Goal: Task Accomplishment & Management: Complete application form

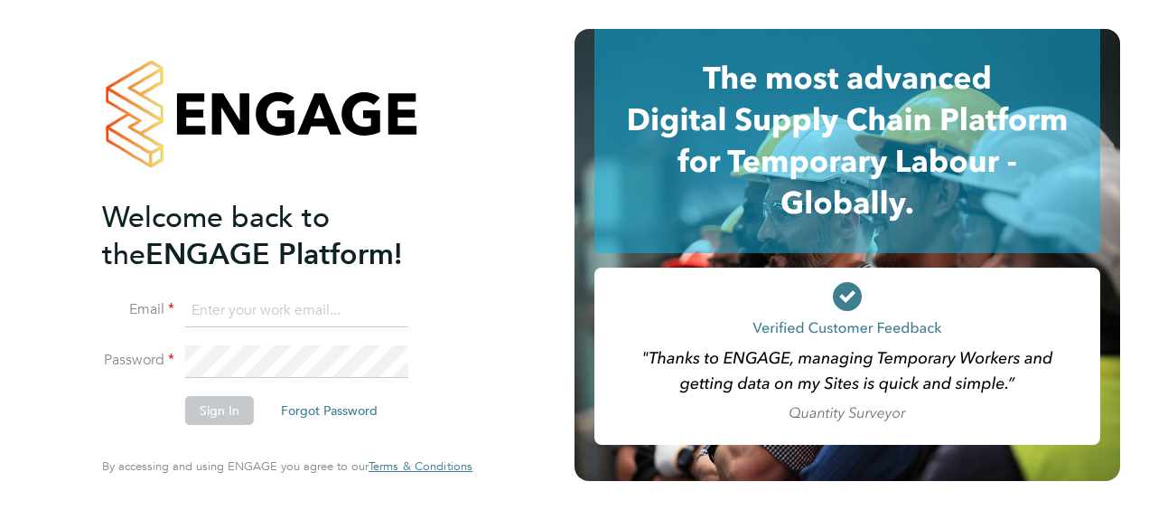
type input "[PERSON_NAME][EMAIL_ADDRESS][PERSON_NAME][DOMAIN_NAME]"
click at [542, 247] on div "Welcome back to the ENGAGE Platform! Email [PERSON_NAME][EMAIL_ADDRESS][PERSON_…" at bounding box center [287, 255] width 575 height 510
click at [219, 404] on button "Sign In" at bounding box center [219, 410] width 69 height 29
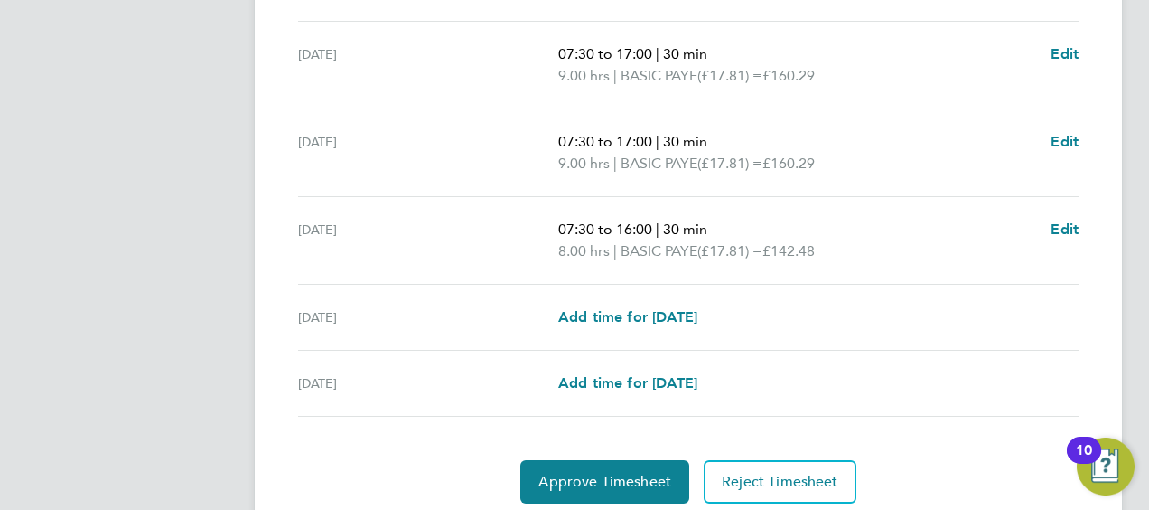
scroll to position [717, 0]
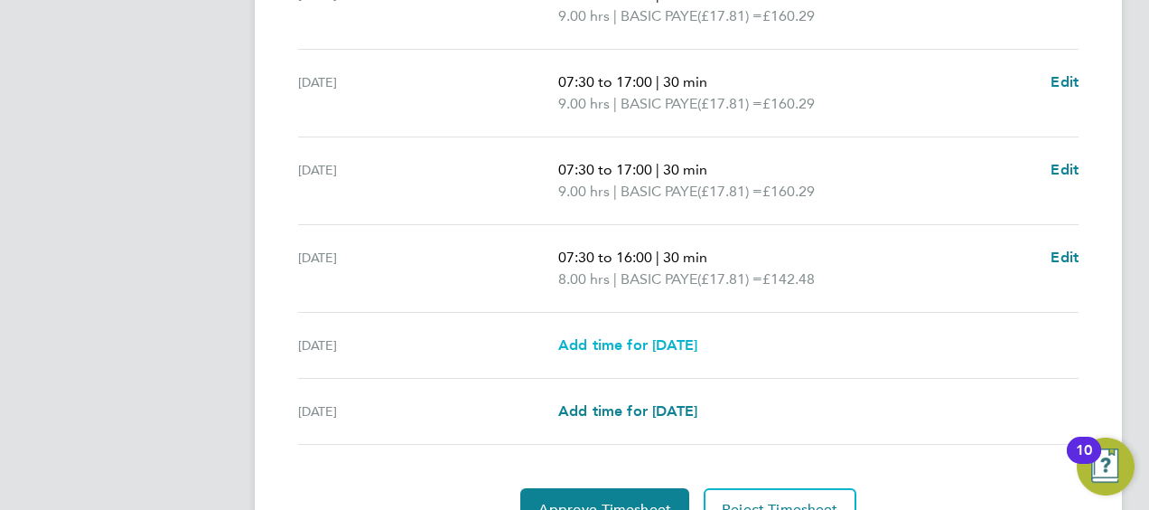
click at [652, 340] on span "Add time for [DATE]" at bounding box center [627, 344] width 139 height 17
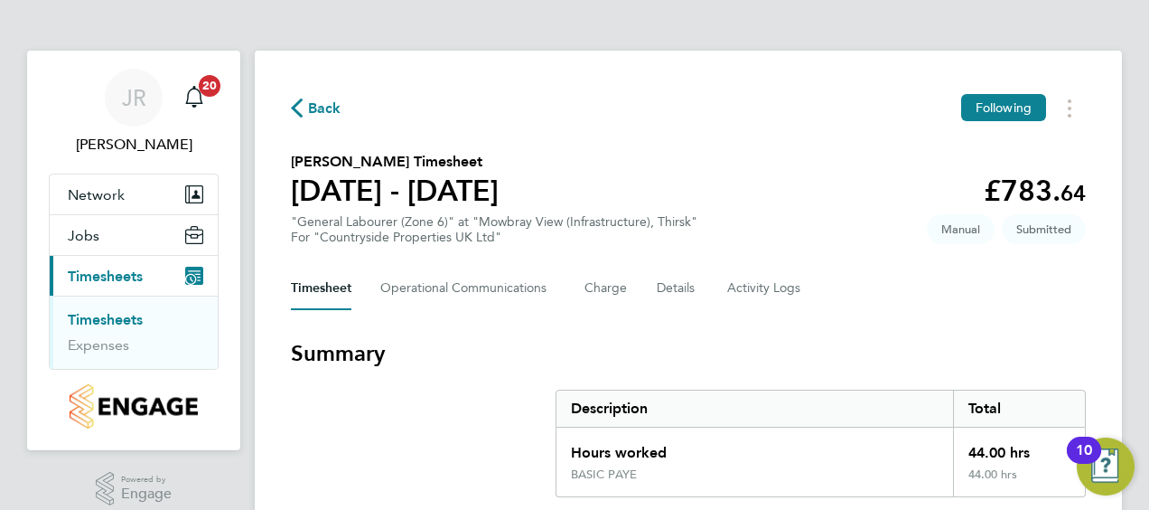
select select "30"
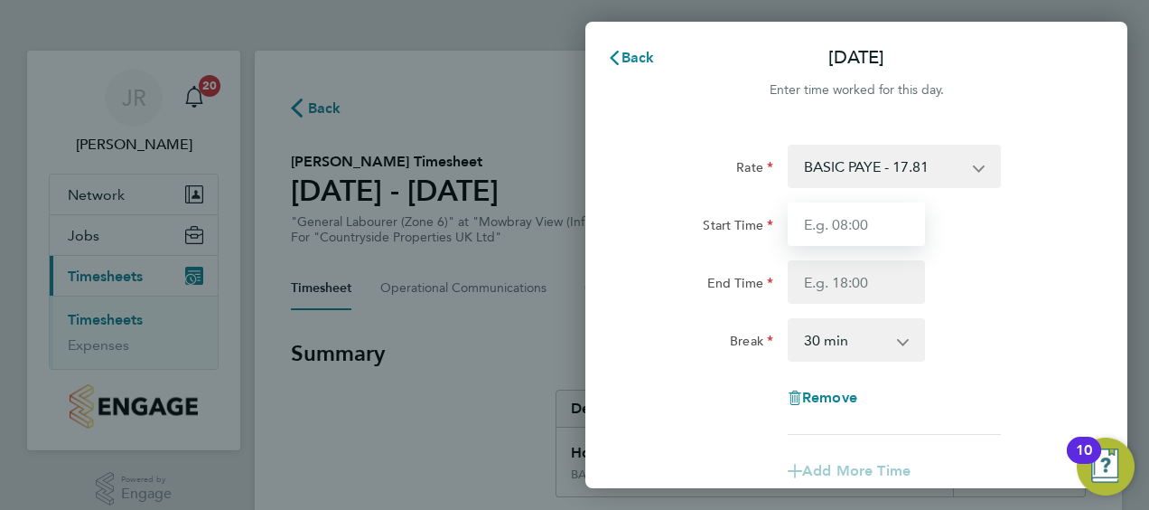
click at [849, 222] on input "Start Time" at bounding box center [856, 223] width 137 height 43
type input "07:30"
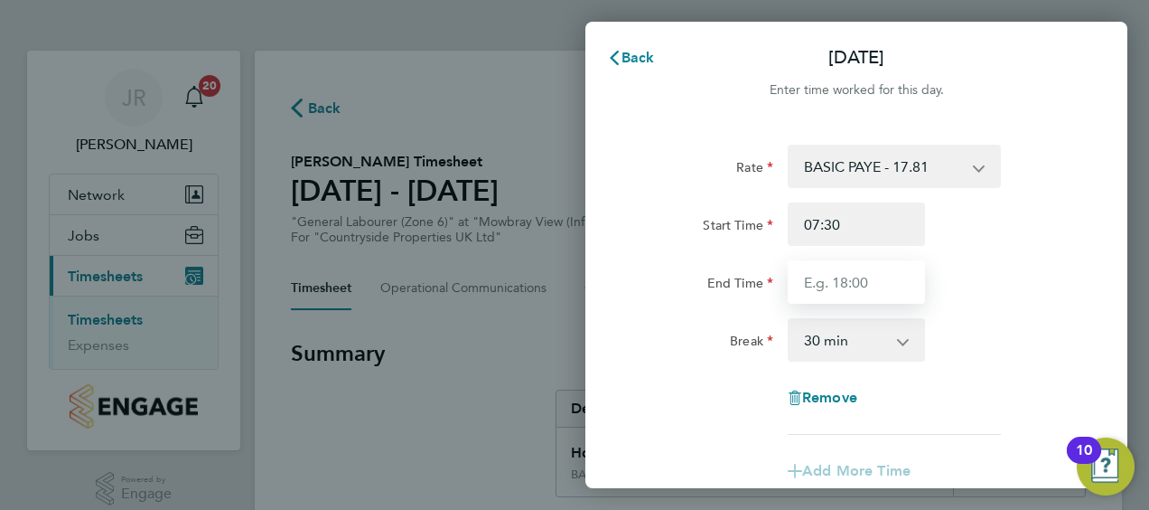
type input "14:00"
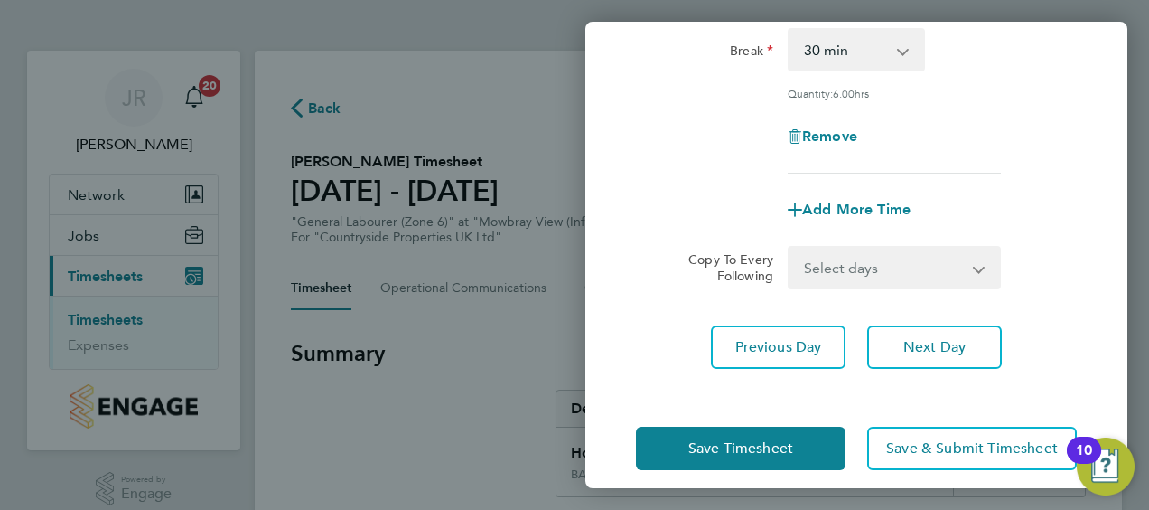
scroll to position [306, 0]
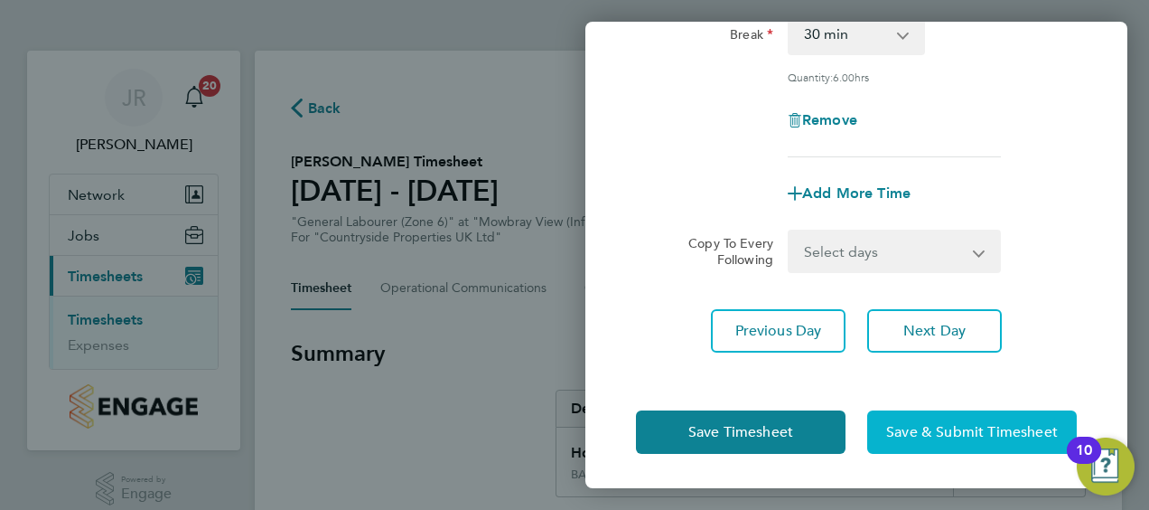
click at [943, 423] on span "Save & Submit Timesheet" at bounding box center [972, 432] width 172 height 18
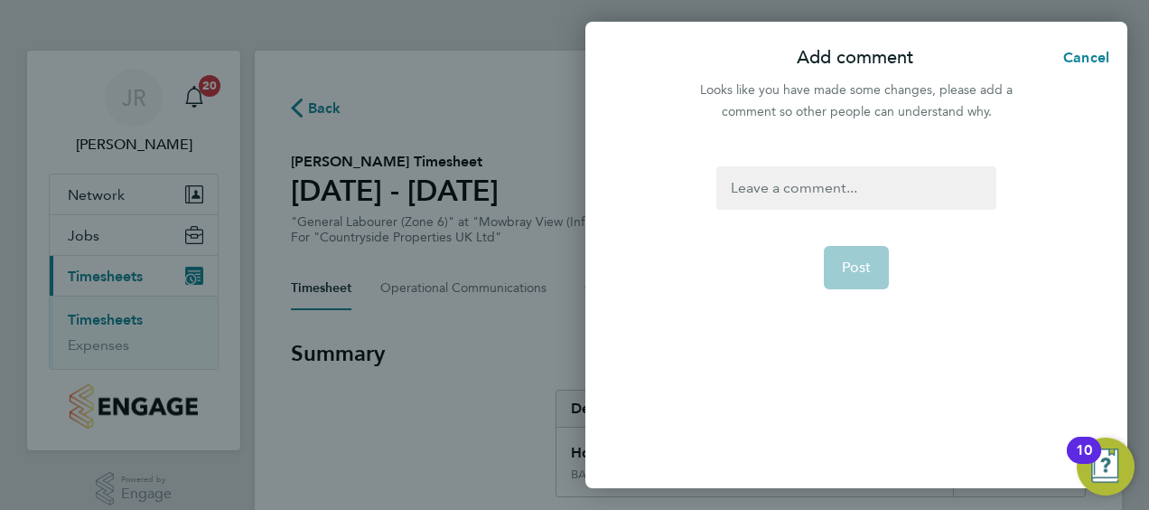
click at [809, 193] on div at bounding box center [856, 187] width 279 height 43
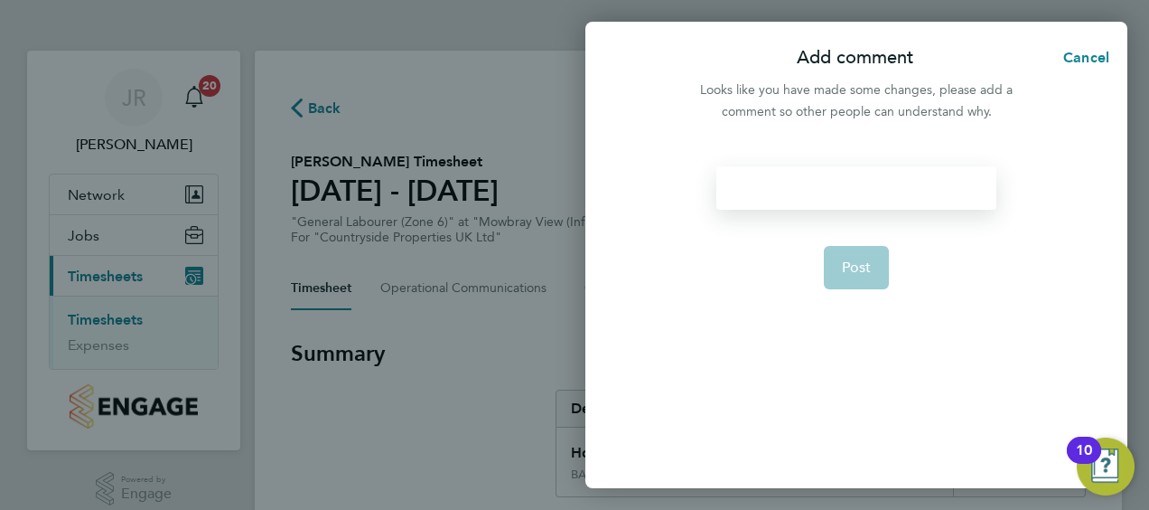
click at [803, 180] on div at bounding box center [856, 187] width 279 height 43
click at [862, 276] on button "Post" at bounding box center [857, 267] width 66 height 43
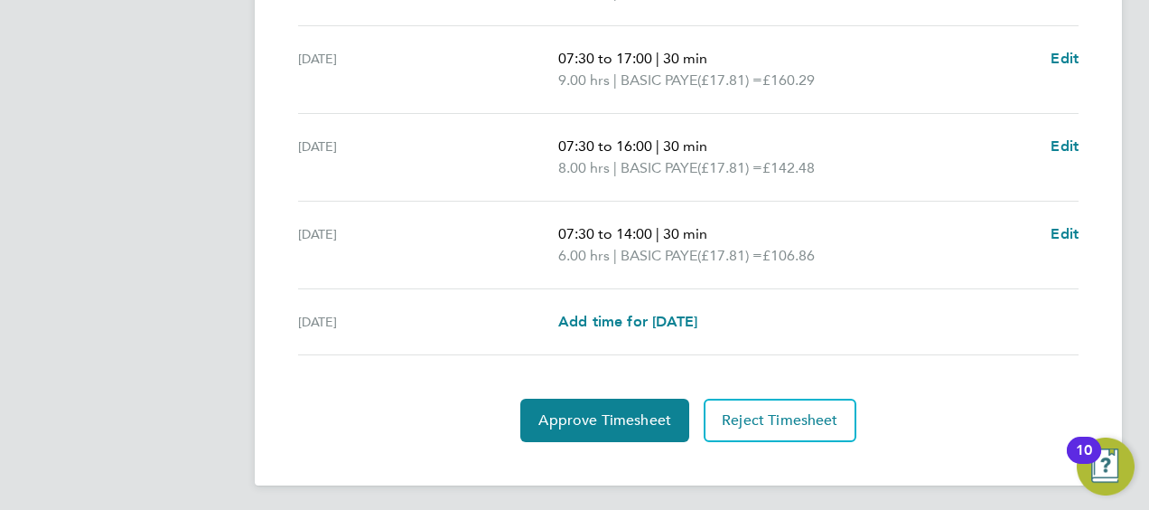
scroll to position [829, 0]
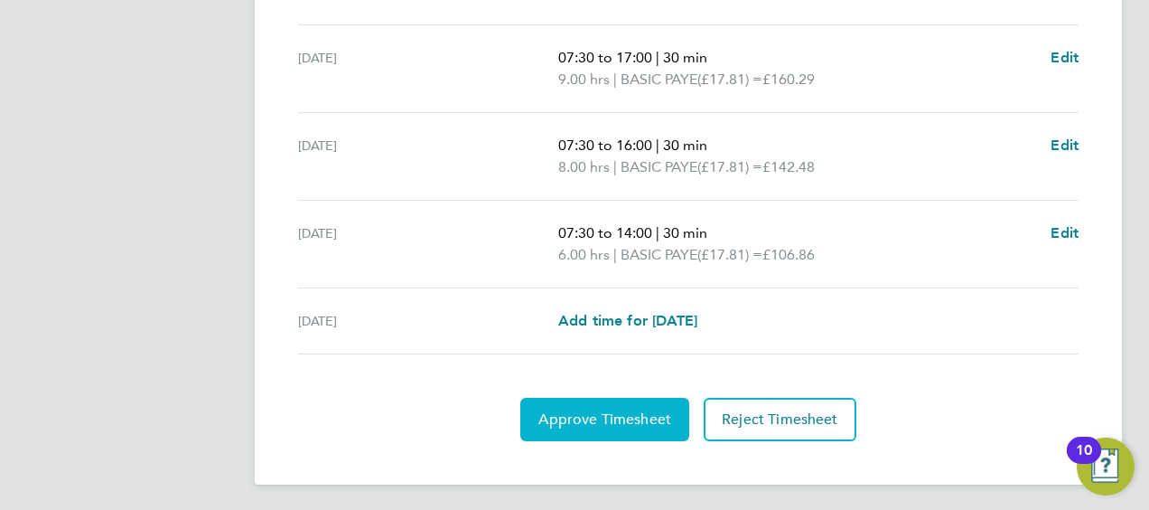
click at [605, 412] on span "Approve Timesheet" at bounding box center [605, 419] width 133 height 18
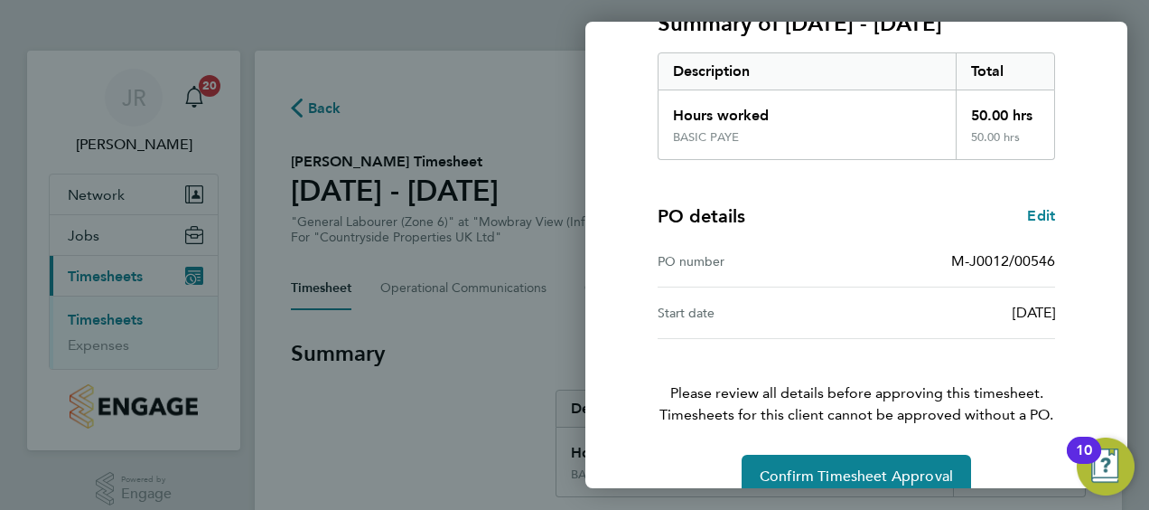
scroll to position [303, 0]
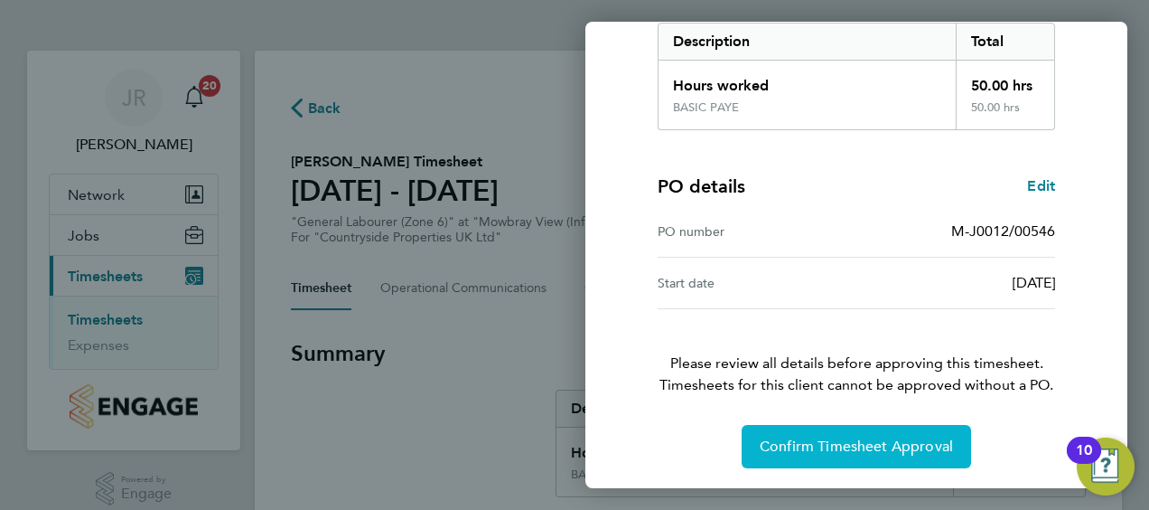
click at [876, 442] on span "Confirm Timesheet Approval" at bounding box center [856, 446] width 193 height 18
